Goal: Communication & Community: Answer question/provide support

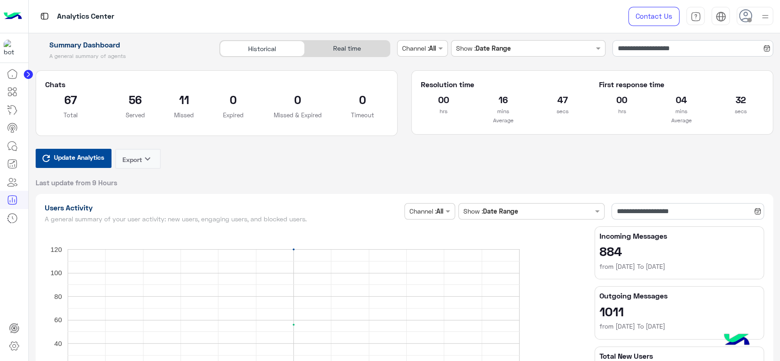
scroll to position [1384, 0]
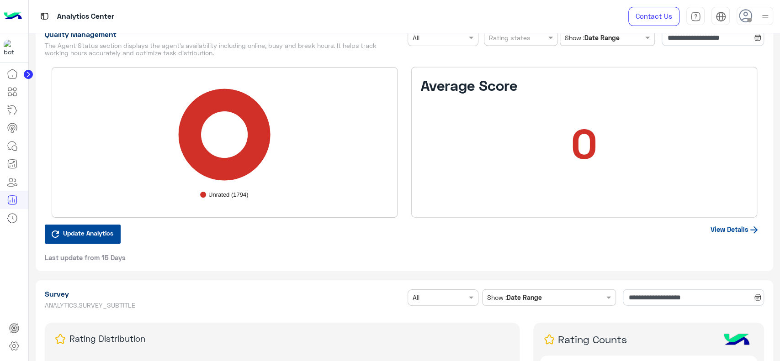
click at [0, 263] on div at bounding box center [14, 213] width 28 height 297
click at [12, 148] on icon at bounding box center [12, 146] width 11 height 11
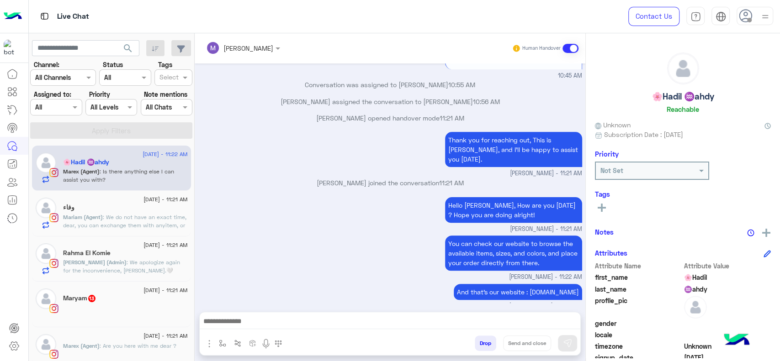
scroll to position [142, 0]
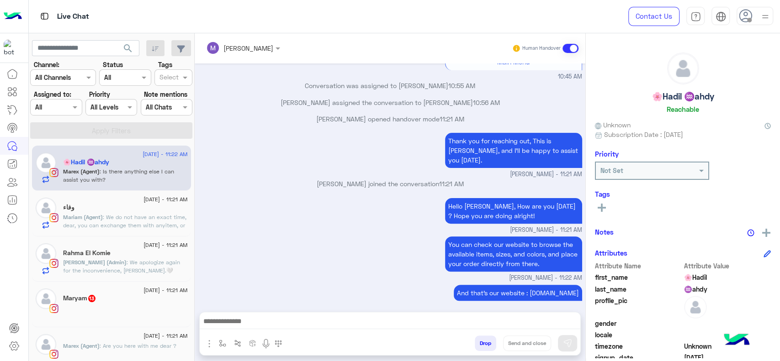
click at [157, 225] on span ": We do not have an exact time, dear, you can exchange them with anyitem, or if…" at bounding box center [124, 225] width 123 height 23
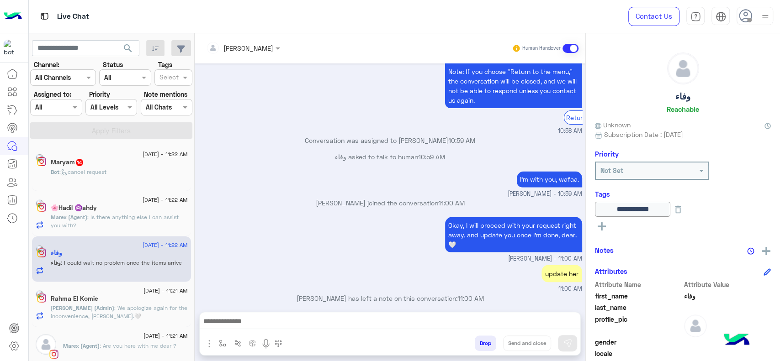
scroll to position [1744, 0]
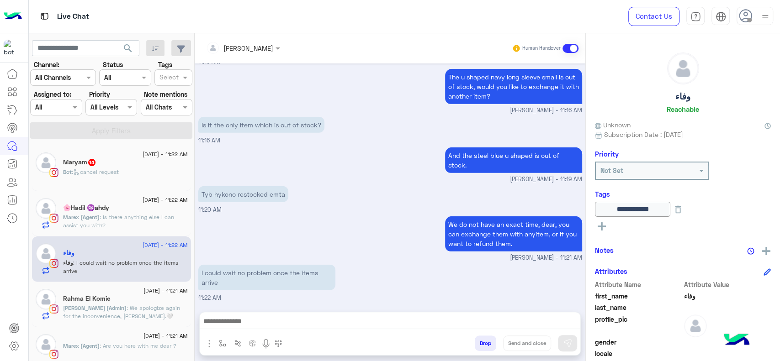
click at [10, 260] on div at bounding box center [14, 213] width 28 height 297
click at [0, 292] on div at bounding box center [14, 213] width 28 height 297
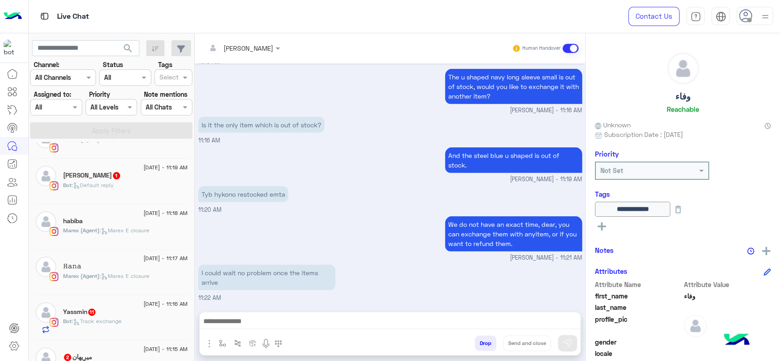
scroll to position [214, 0]
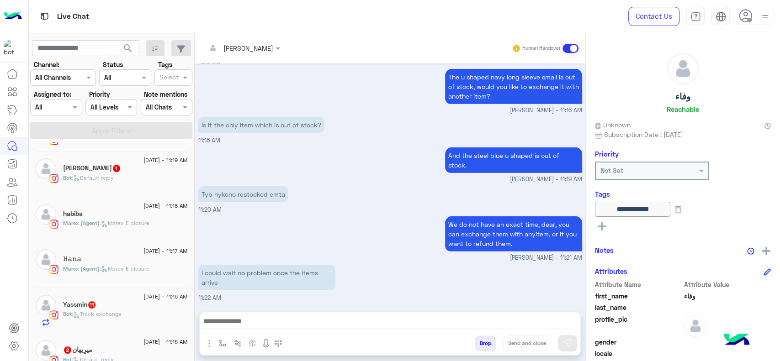
click at [123, 262] on div "𝙷𝚊𝚗𝚊" at bounding box center [125, 260] width 125 height 10
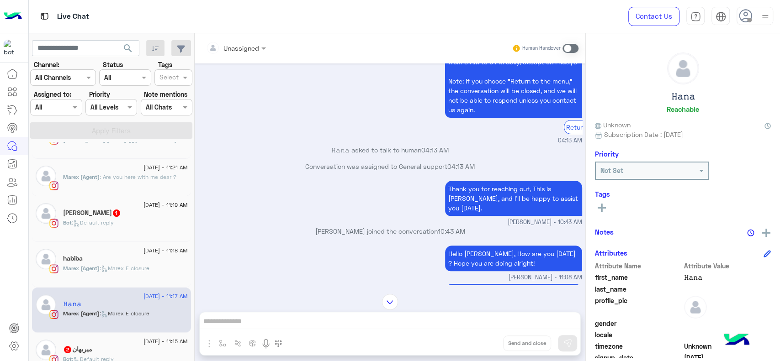
scroll to position [214, 0]
